Goal: Find specific page/section: Find specific page/section

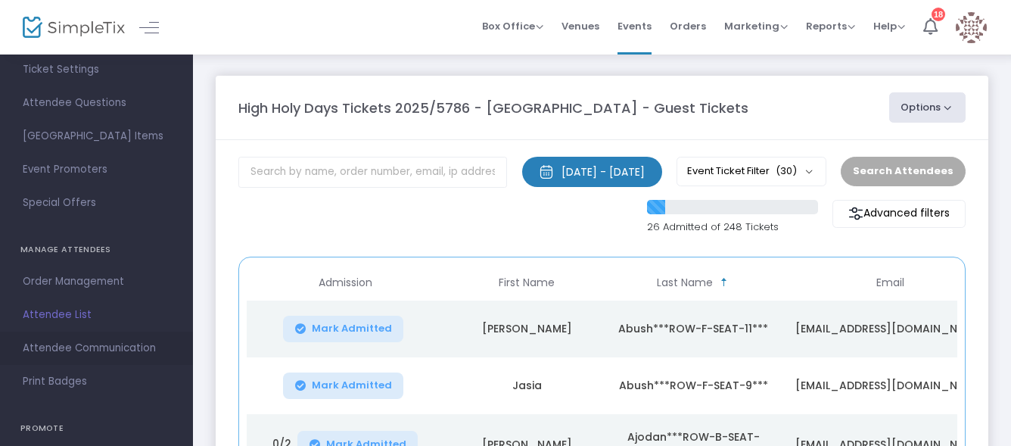
scroll to position [151, 0]
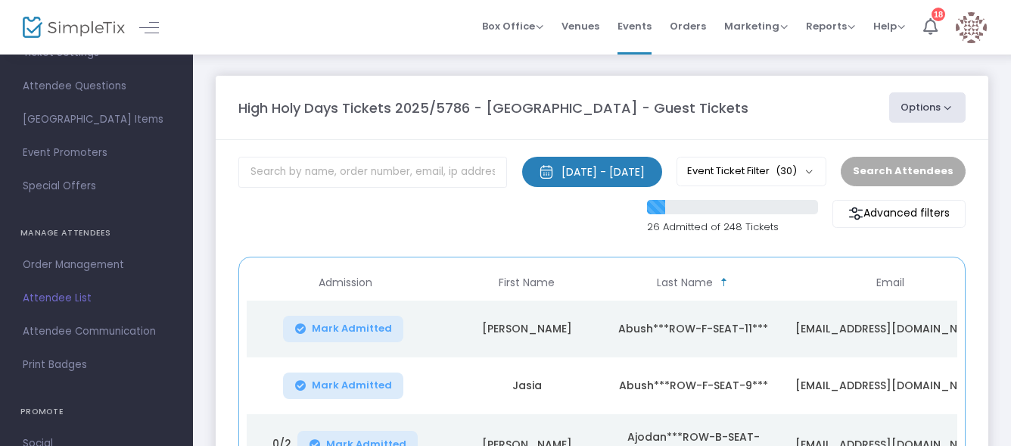
click at [85, 294] on span "Attendee List" at bounding box center [97, 298] width 148 height 20
click at [351, 176] on input "text" at bounding box center [372, 172] width 269 height 31
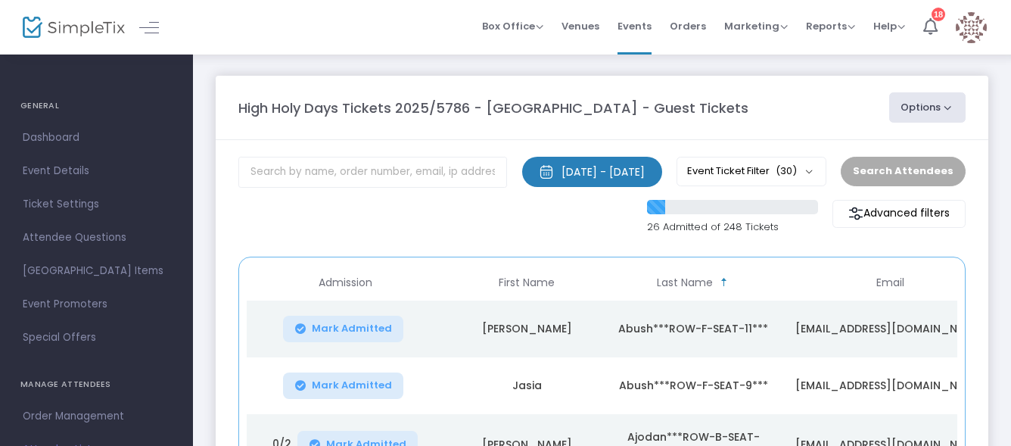
click at [101, 23] on img at bounding box center [74, 28] width 102 height 22
